Goal: Find specific page/section: Find specific page/section

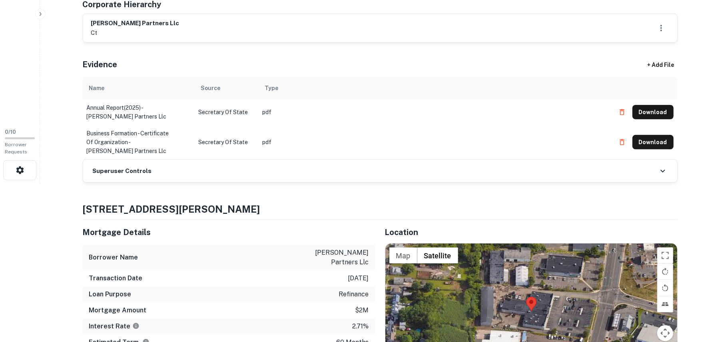
scroll to position [213, 0]
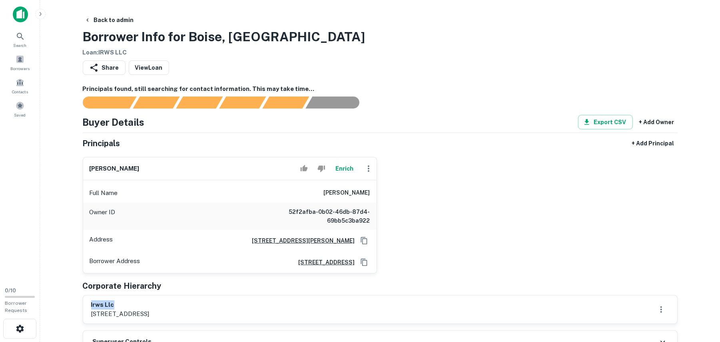
drag, startPoint x: 86, startPoint y: 301, endPoint x: 117, endPoint y: 304, distance: 31.4
click at [117, 304] on div "irws llc 242 north 8th street , boise, id, 83702" at bounding box center [380, 309] width 594 height 28
copy h6 "irws llc"
drag, startPoint x: 72, startPoint y: 164, endPoint x: 162, endPoint y: 159, distance: 89.7
click at [162, 162] on main "Back to admin Borrower Info for Boise, ID Loan : IRWS LLC Share View Loan Princ…" at bounding box center [380, 171] width 680 height 342
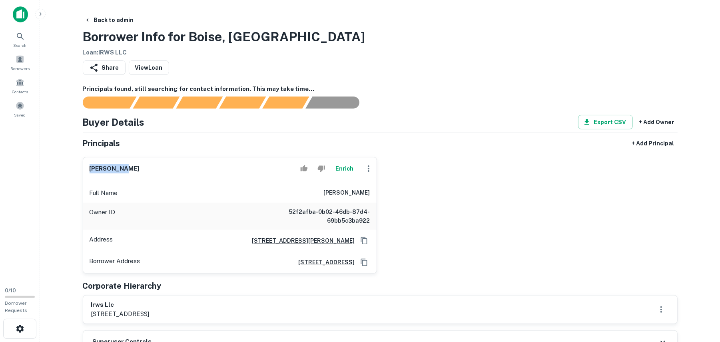
copy h6 "paul judge"
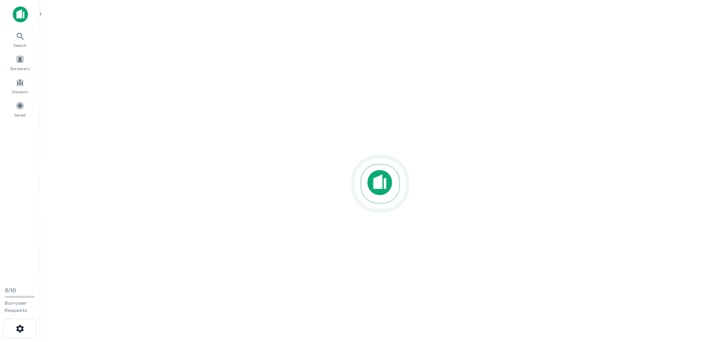
scroll to position [13, 0]
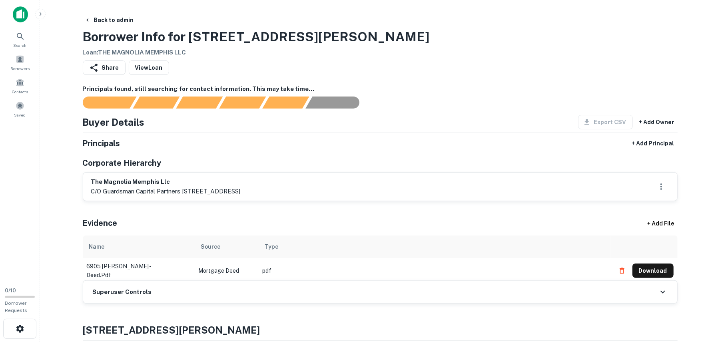
scroll to position [53, 0]
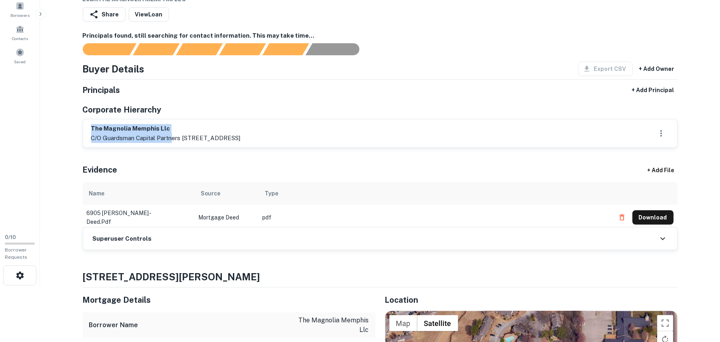
drag, startPoint x: 86, startPoint y: 125, endPoint x: 175, endPoint y: 135, distance: 89.4
click at [174, 137] on div "the magnolia memphis llc c/o guardsman capital partners 2100 park ave, unit 683…" at bounding box center [380, 133] width 594 height 28
click at [201, 119] on div "the magnolia memphis llc c/o guardsman capital partners 2100 park ave, unit 683…" at bounding box center [380, 133] width 594 height 28
drag, startPoint x: 82, startPoint y: 128, endPoint x: 199, endPoint y: 126, distance: 117.2
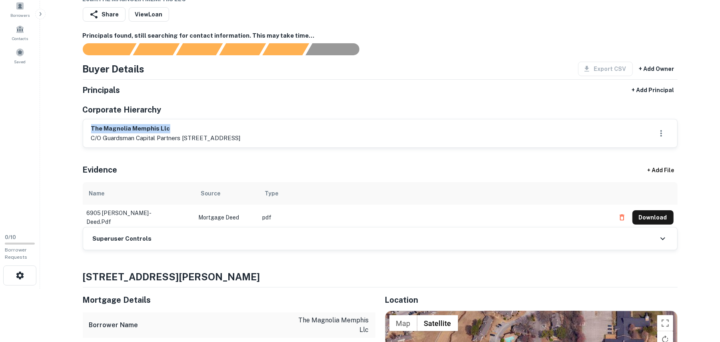
copy h6 "the magnolia memphis llc"
click at [394, 85] on div "Principals + Add Principal" at bounding box center [380, 90] width 595 height 14
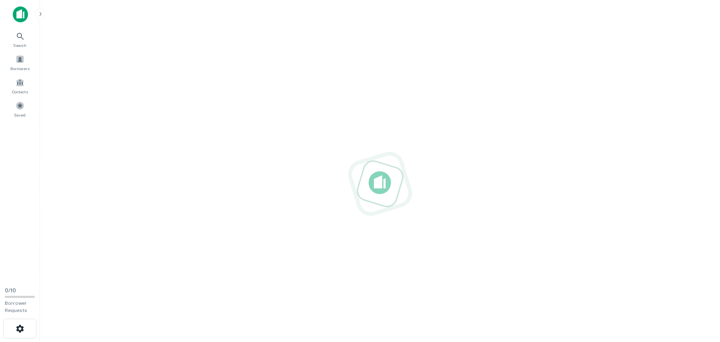
scroll to position [13, 0]
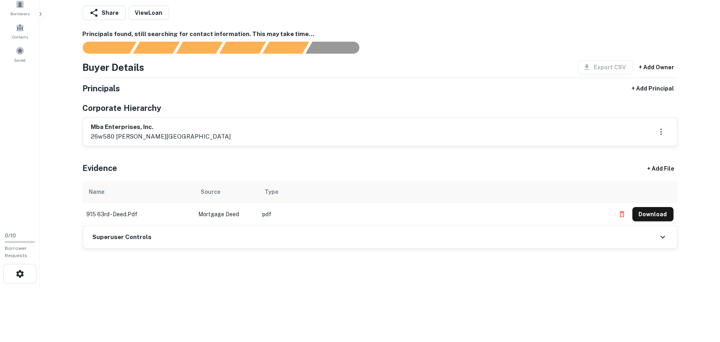
scroll to position [66, 0]
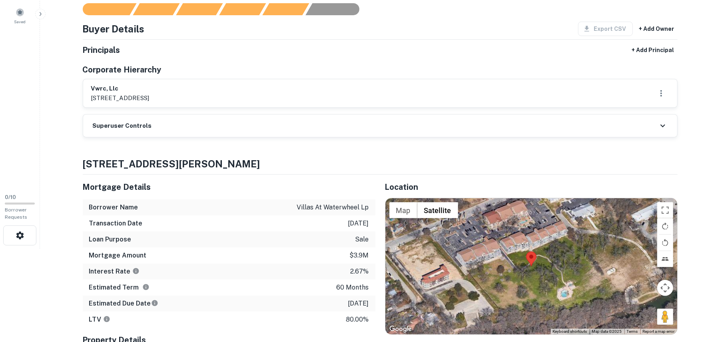
scroll to position [32, 0]
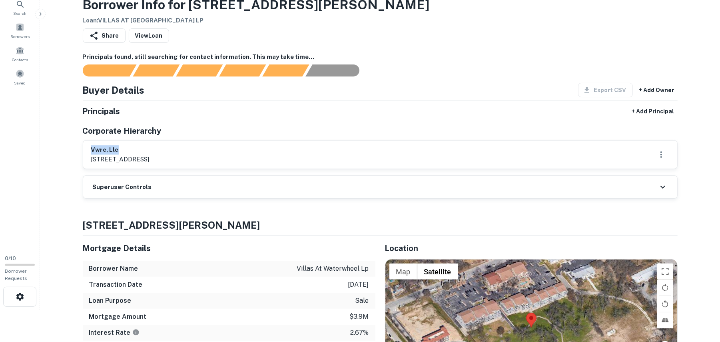
drag, startPoint x: 92, startPoint y: 144, endPoint x: 157, endPoint y: 152, distance: 65.7
click at [157, 152] on div "vwrc, llc 17174 irongate rail, san antonio, tx, 78247" at bounding box center [380, 154] width 594 height 28
copy h6 "vwrc, llc"
click at [66, 159] on main "Back to admin Borrower Info for 730 E Mather St Loan : VILLAS AT WATERWHEEL LP …" at bounding box center [380, 139] width 680 height 342
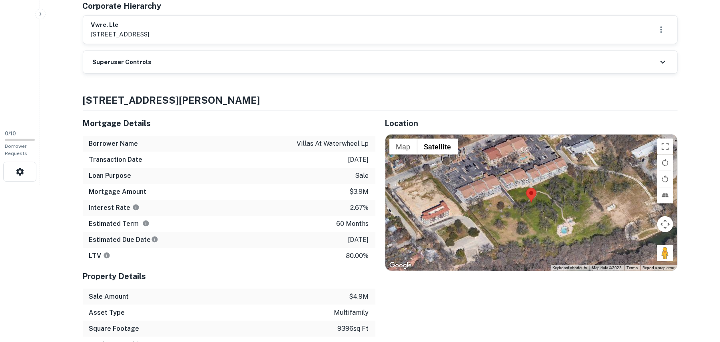
scroll to position [213, 0]
